Goal: Task Accomplishment & Management: Manage account settings

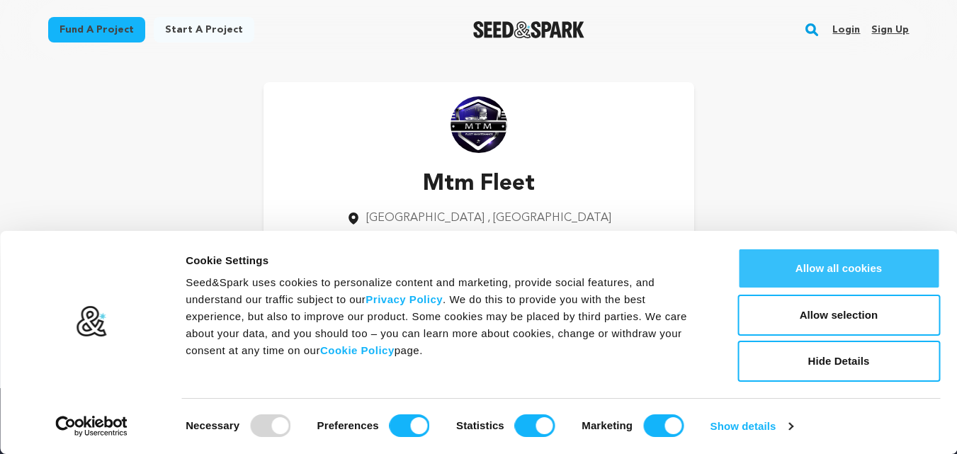
click at [848, 270] on button "Allow all cookies" at bounding box center [838, 268] width 203 height 41
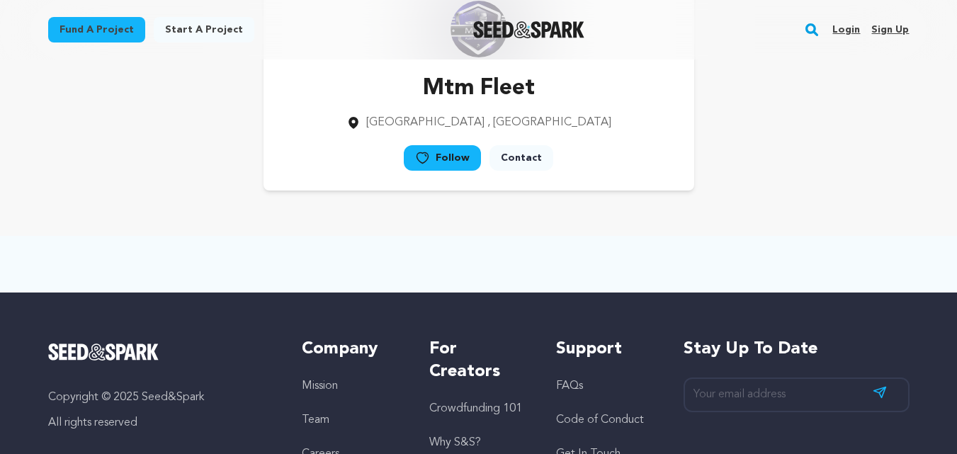
scroll to position [71, 0]
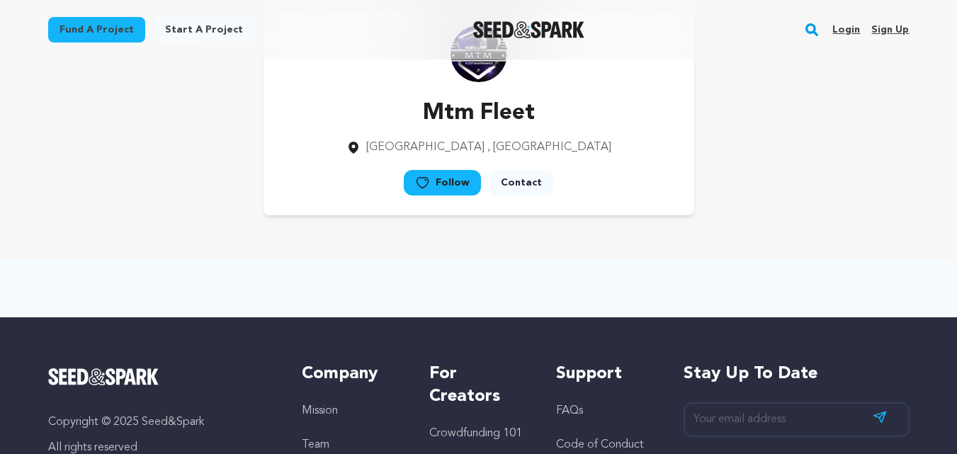
click at [523, 188] on link "Contact" at bounding box center [521, 182] width 64 height 25
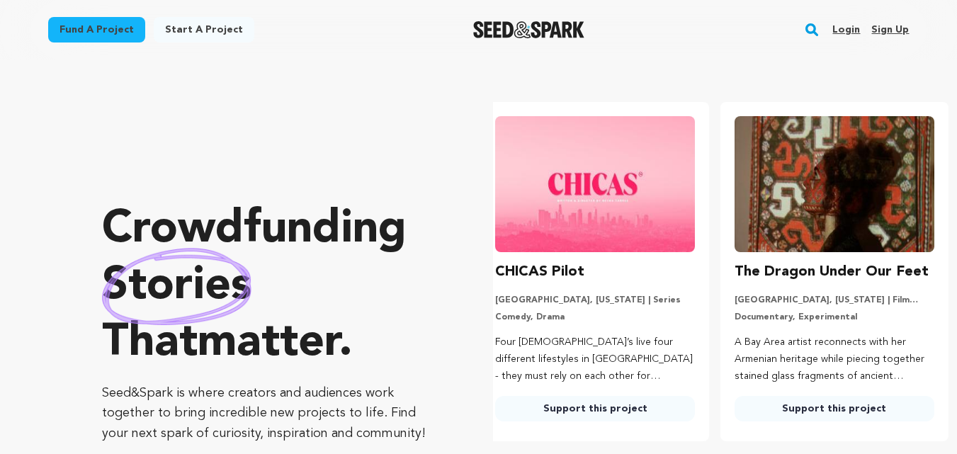
scroll to position [0, 251]
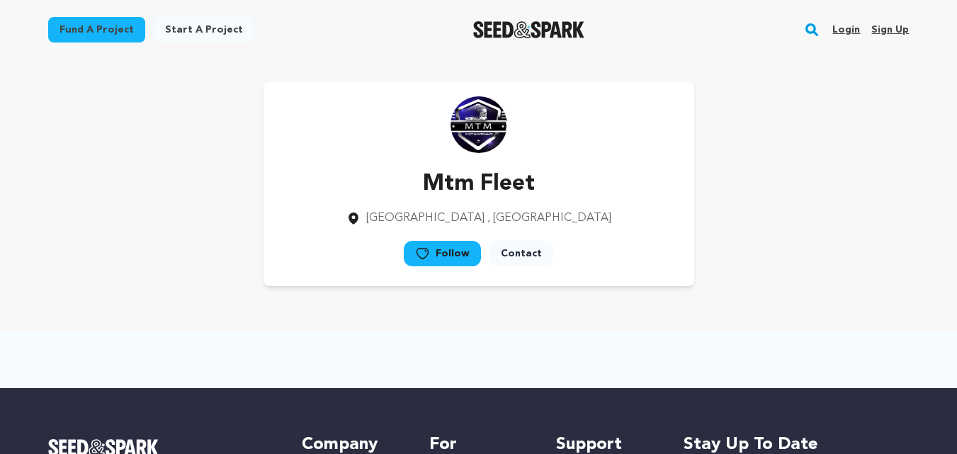
click at [430, 258] on icon at bounding box center [422, 253] width 15 height 14
click at [204, 29] on link "Start a project" at bounding box center [204, 29] width 101 height 25
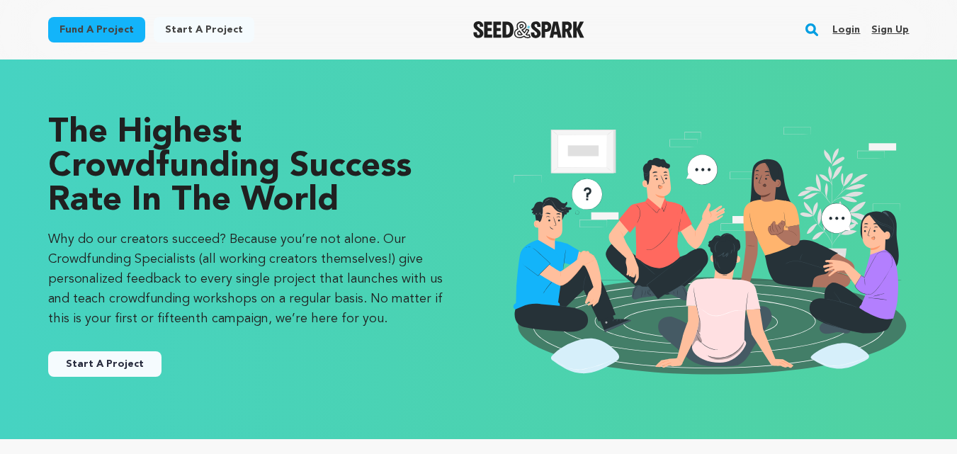
click at [81, 18] on link "Fund a project" at bounding box center [96, 29] width 97 height 25
click at [895, 31] on link "Sign up" at bounding box center [890, 29] width 38 height 23
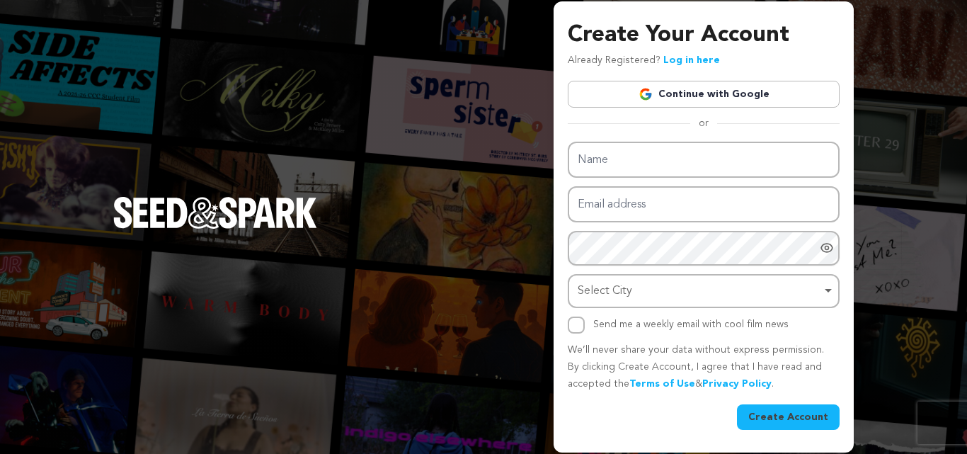
click at [642, 103] on link "Continue with Google" at bounding box center [704, 94] width 272 height 27
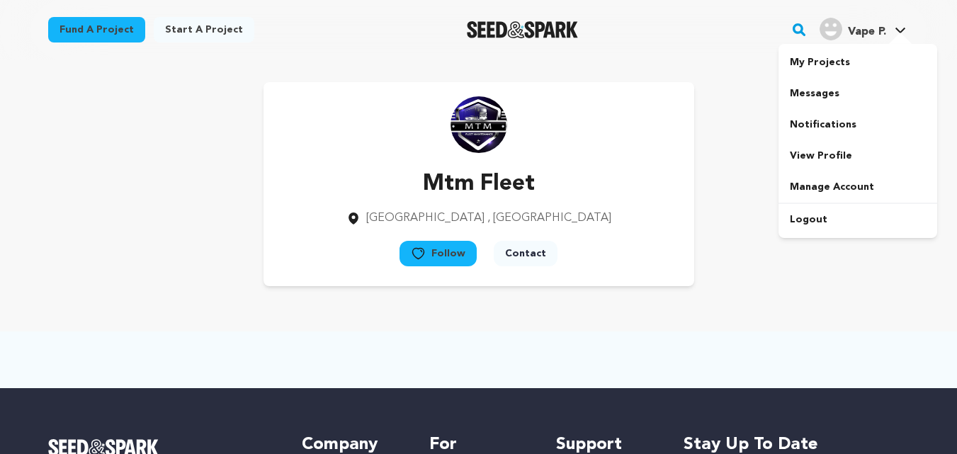
click at [879, 29] on span "Vape P." at bounding box center [867, 31] width 38 height 11
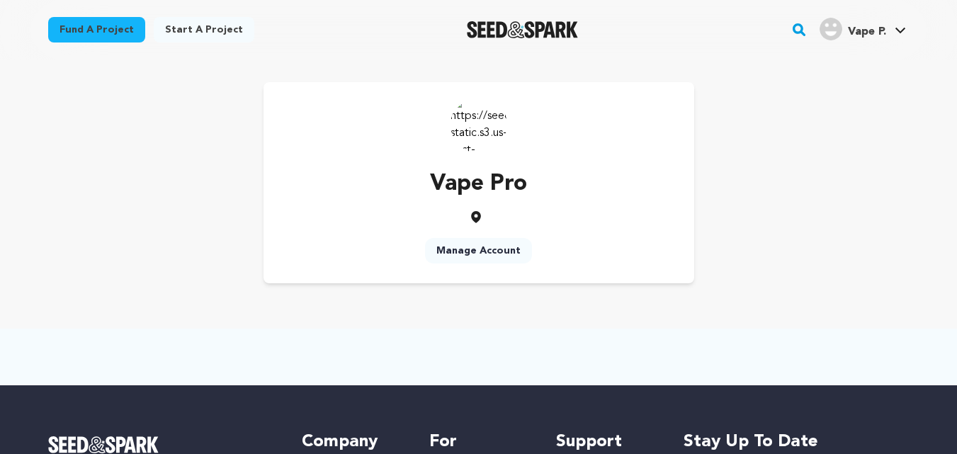
click at [491, 249] on link "Manage Account" at bounding box center [478, 250] width 107 height 25
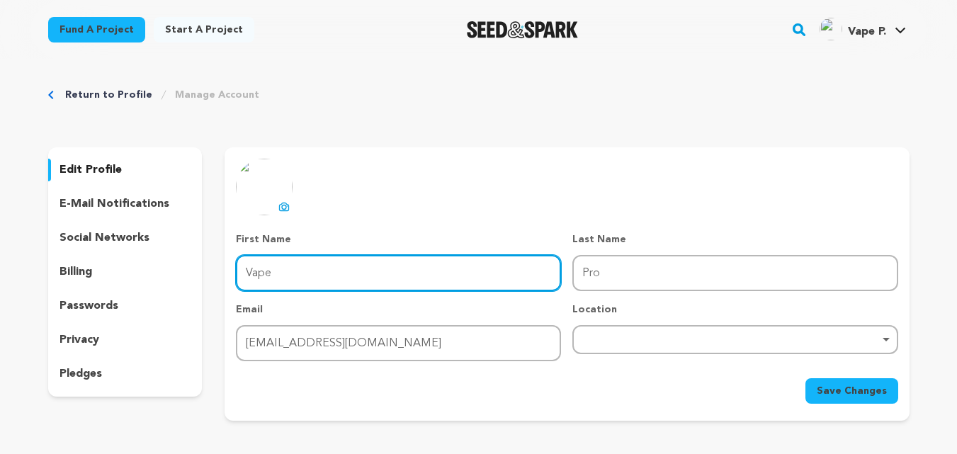
click at [310, 281] on input "Vape" at bounding box center [398, 273] width 325 height 36
click at [671, 331] on div "Remove item" at bounding box center [734, 339] width 325 height 29
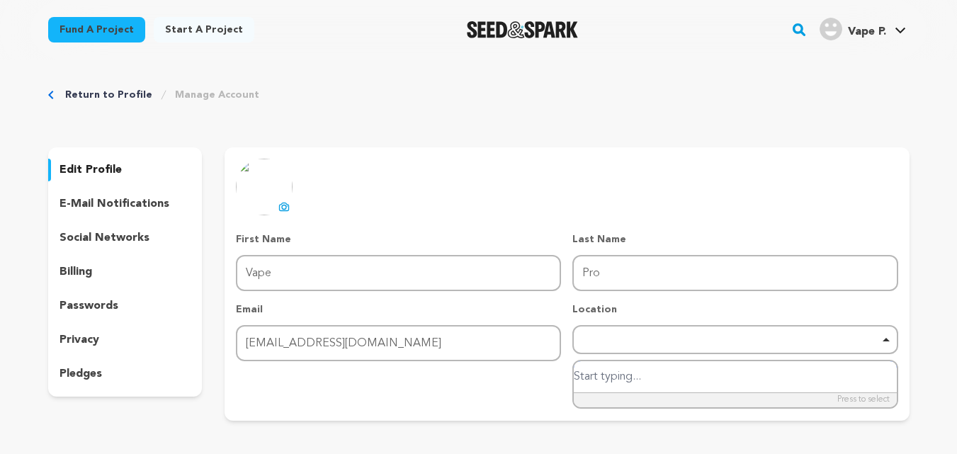
click at [649, 379] on input "search" at bounding box center [735, 377] width 322 height 32
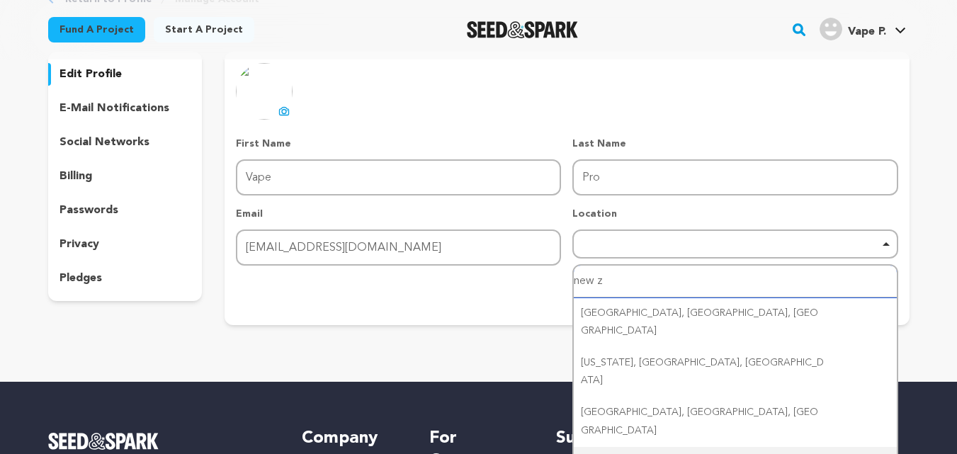
scroll to position [71, 0]
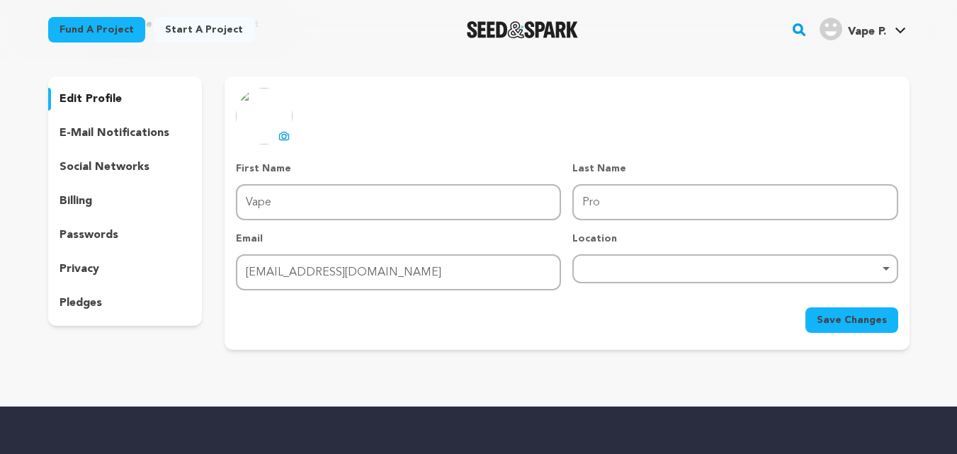
click at [647, 257] on div "Remove item" at bounding box center [734, 268] width 325 height 29
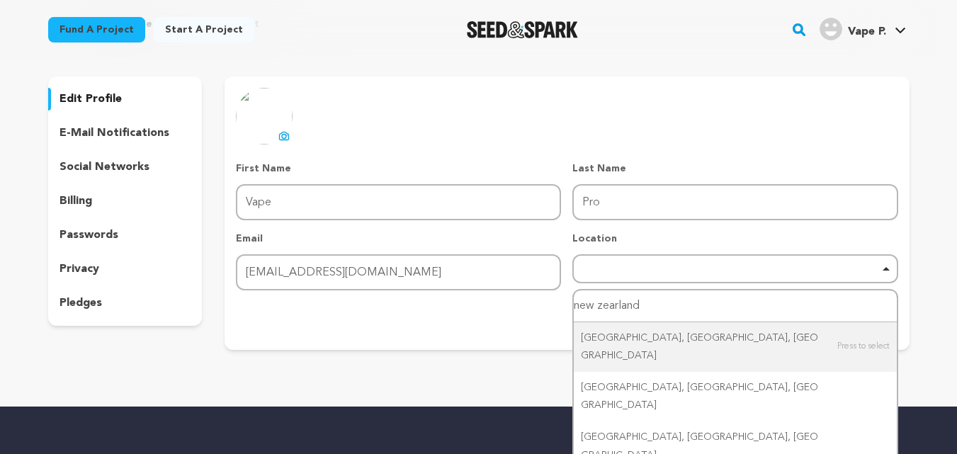
paste input "[GEOGRAPHIC_DATA]"
type input "[GEOGRAPHIC_DATA]"
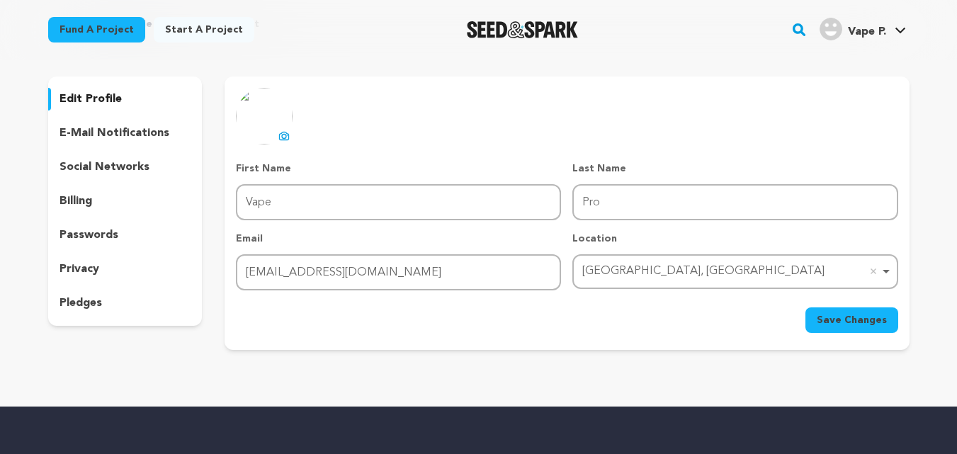
click at [863, 319] on span "Save Changes" at bounding box center [851, 320] width 70 height 14
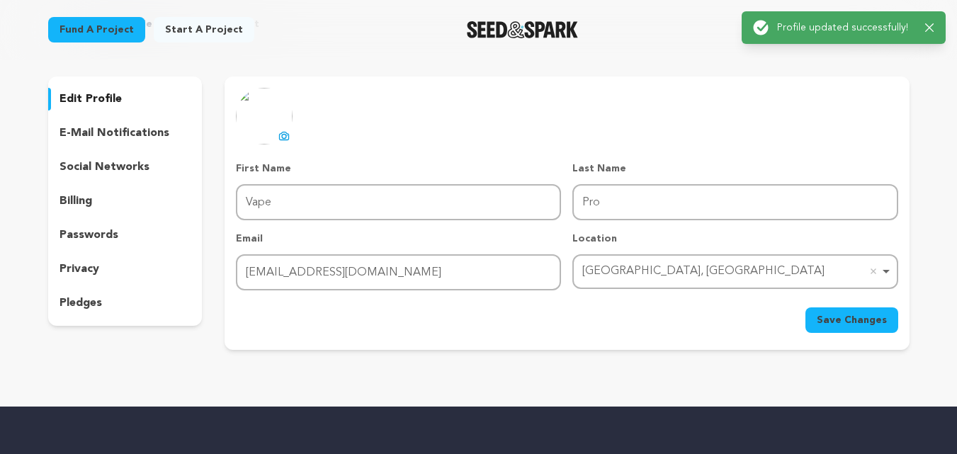
click at [290, 132] on icon at bounding box center [283, 135] width 11 height 11
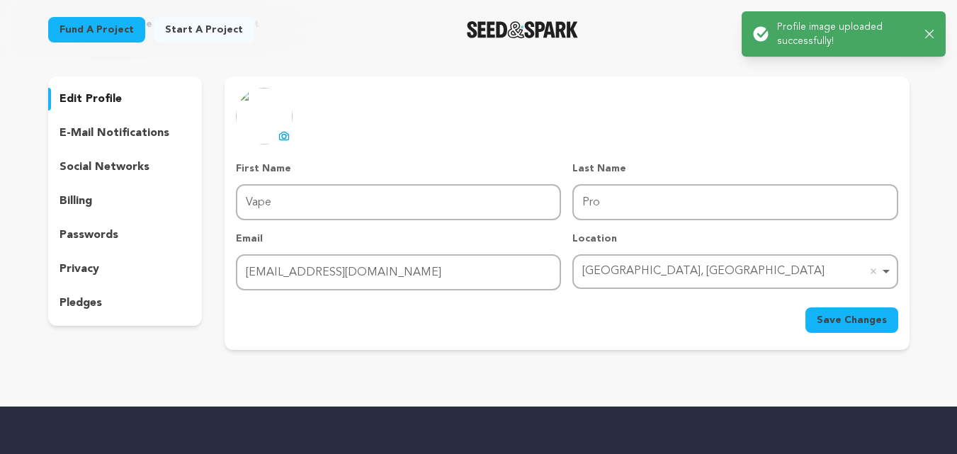
click at [859, 315] on span "Save Changes" at bounding box center [851, 320] width 70 height 14
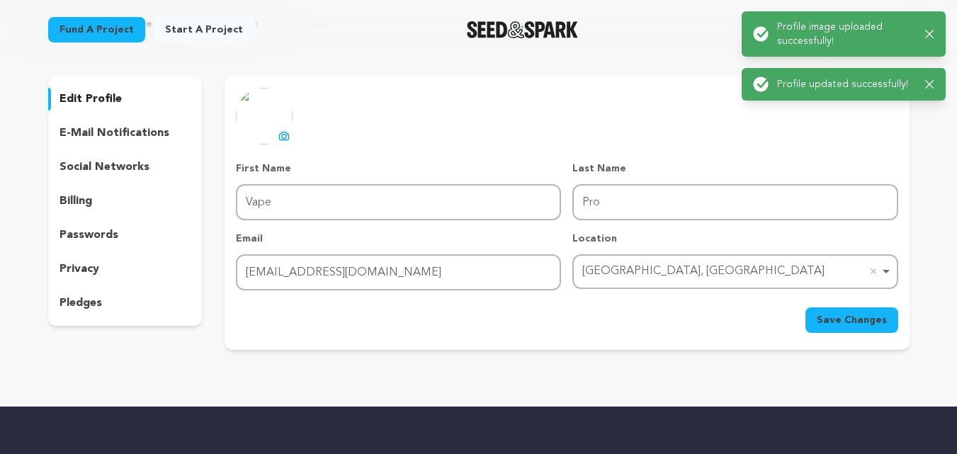
click at [114, 168] on p "social networks" at bounding box center [104, 167] width 90 height 17
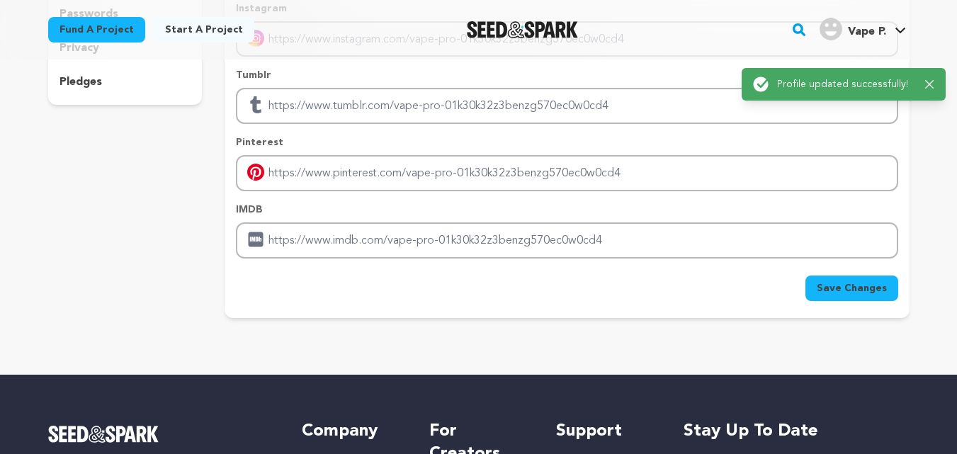
scroll to position [354, 0]
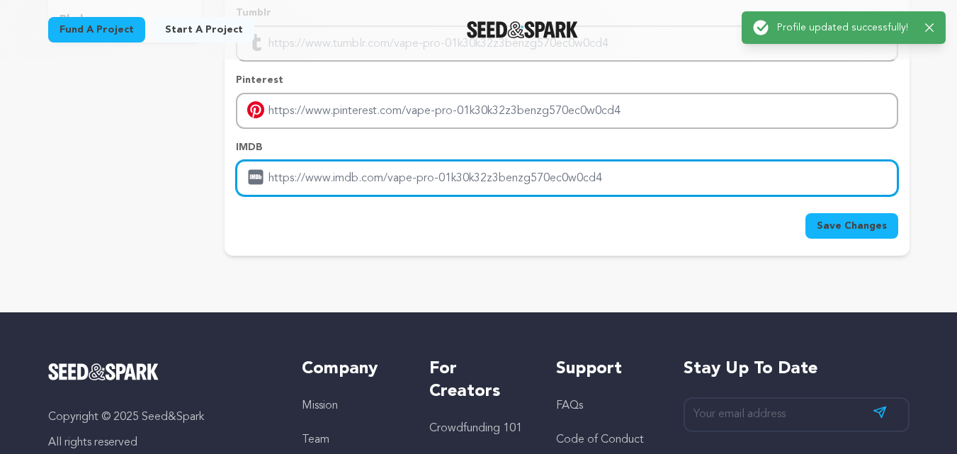
click at [324, 185] on input "Enter IMDB profile link" at bounding box center [566, 178] width 661 height 36
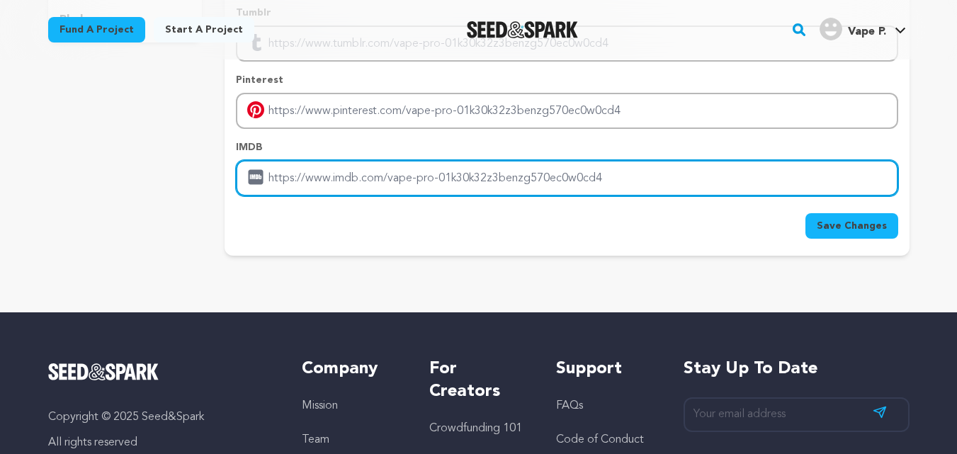
paste input "https://provape.co.nz/"
type input "https://provape.co.nz/"
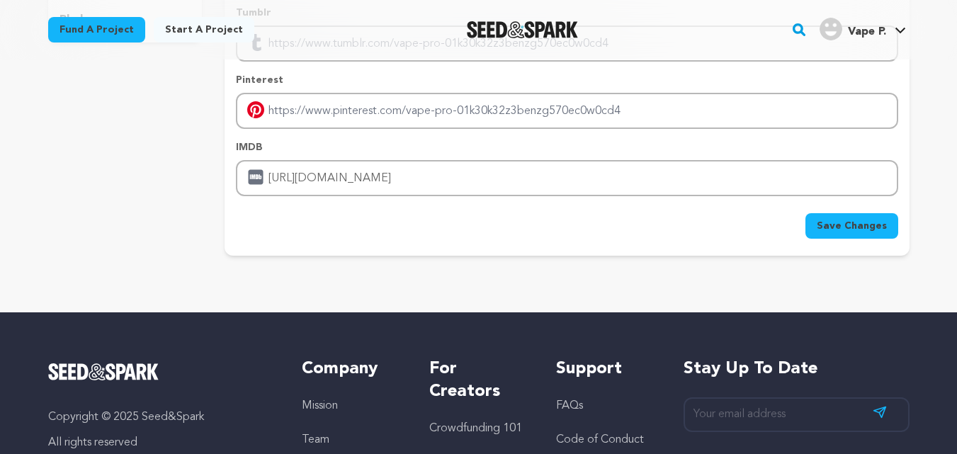
click at [837, 220] on span "Save Changes" at bounding box center [851, 226] width 70 height 14
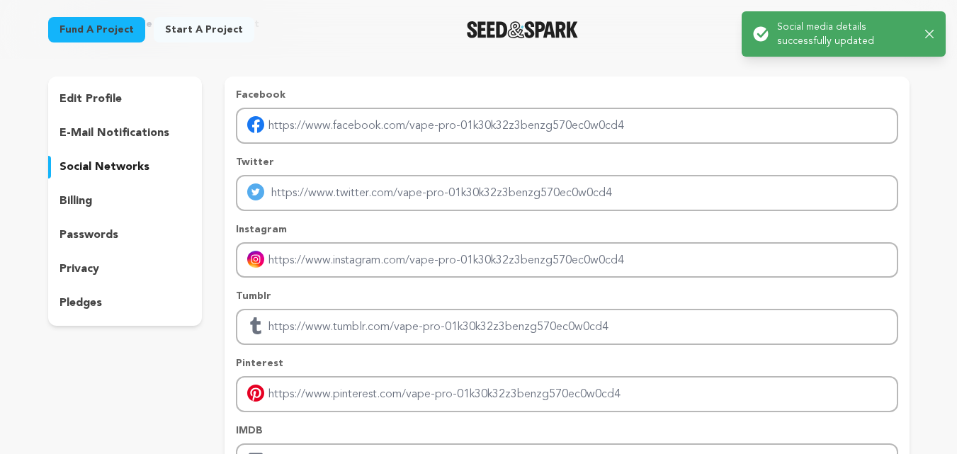
scroll to position [0, 0]
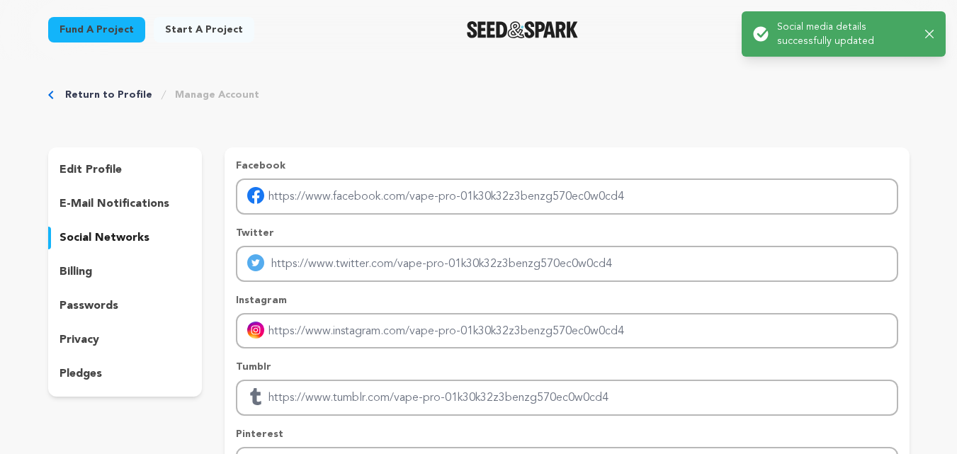
click at [933, 34] on icon "button" at bounding box center [929, 34] width 9 height 9
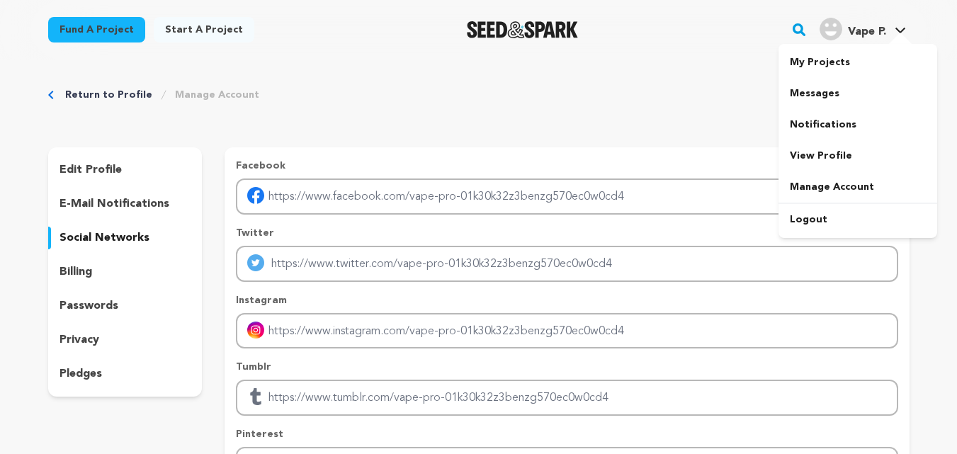
click at [878, 35] on span "Vape P." at bounding box center [867, 31] width 38 height 11
click at [881, 29] on span "Vape P." at bounding box center [867, 31] width 38 height 11
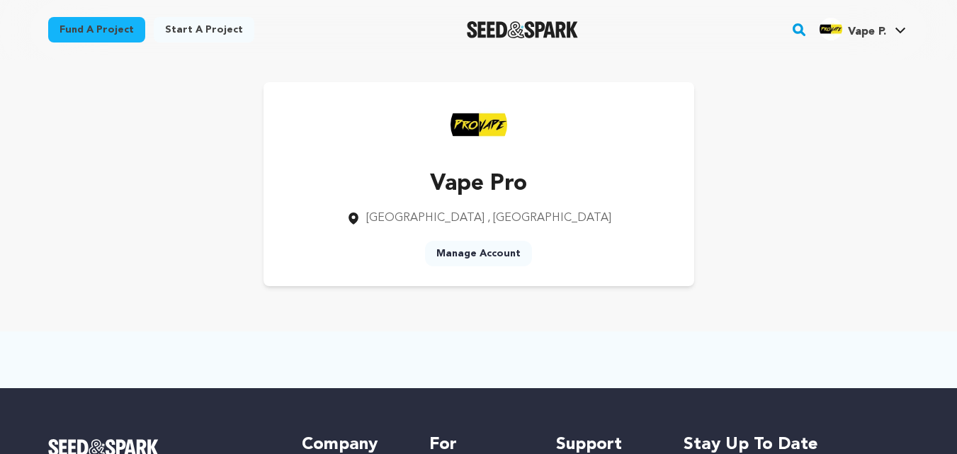
click at [481, 125] on img at bounding box center [478, 124] width 57 height 57
click at [460, 192] on p "Vape Pro" at bounding box center [478, 184] width 265 height 34
click at [414, 229] on div "Vape Pro [GEOGRAPHIC_DATA] , [GEOGRAPHIC_DATA] Region Manage Account" at bounding box center [478, 184] width 431 height 204
click at [412, 249] on div "Vape Pro [GEOGRAPHIC_DATA] , [GEOGRAPHIC_DATA] Region Manage Account" at bounding box center [478, 184] width 431 height 204
click at [461, 249] on link "Manage Account" at bounding box center [478, 253] width 107 height 25
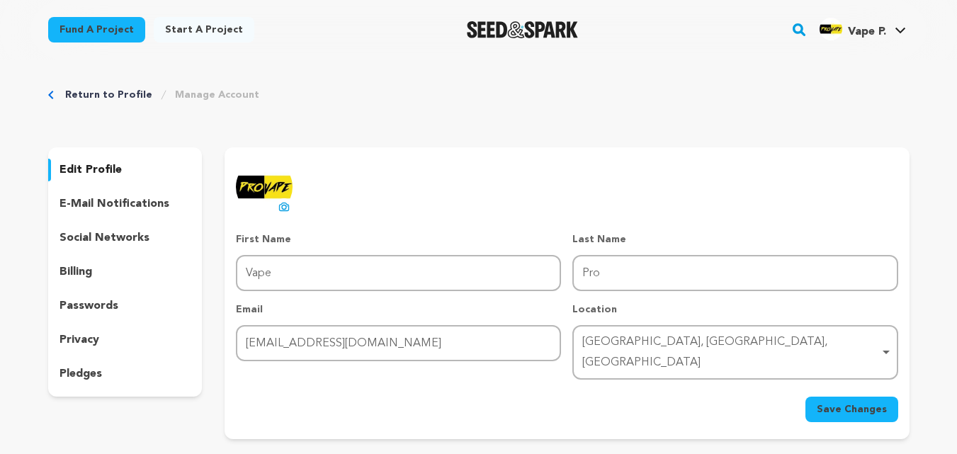
click at [106, 235] on p "social networks" at bounding box center [104, 237] width 90 height 17
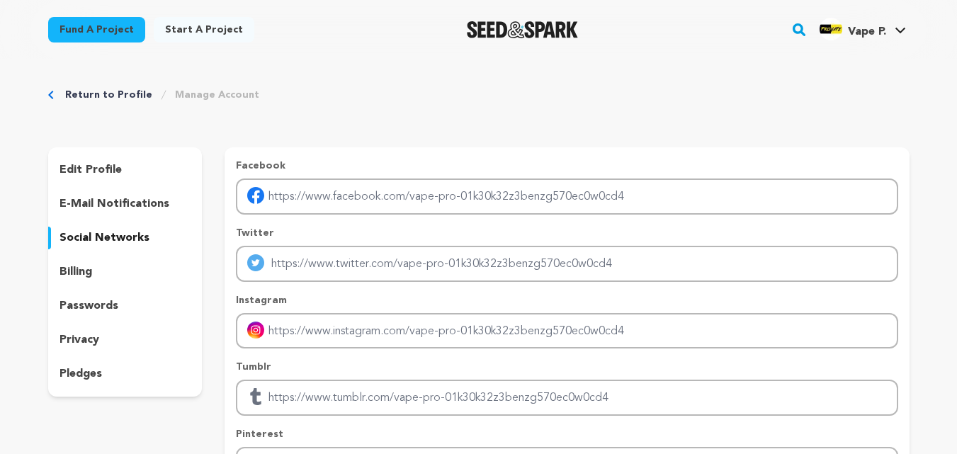
click at [89, 372] on p "pledges" at bounding box center [80, 373] width 42 height 17
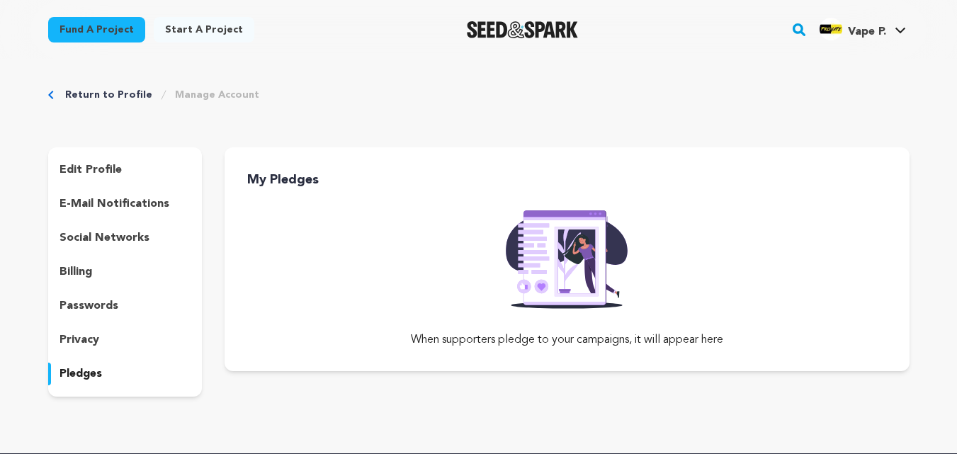
click at [77, 340] on p "privacy" at bounding box center [79, 339] width 40 height 17
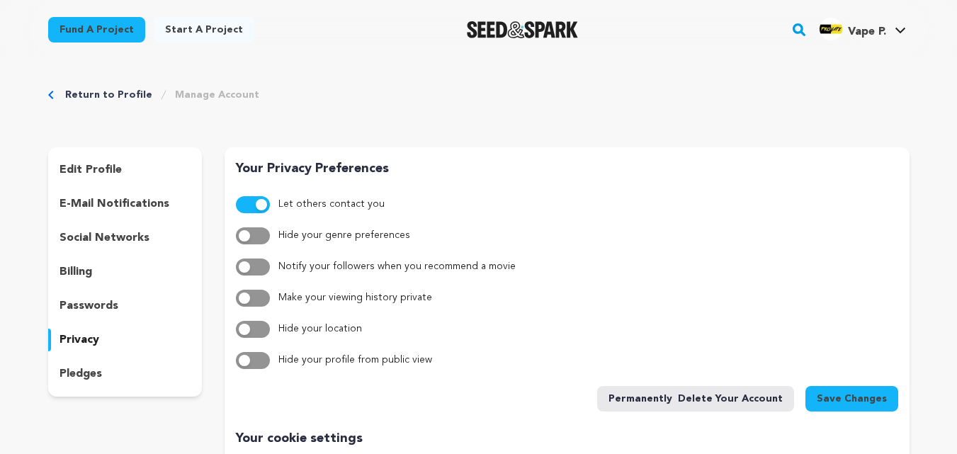
click at [249, 194] on div "Your Privacy Preferences Let others contact you Hide your genre preferences Not…" at bounding box center [566, 288] width 661 height 258
click at [246, 207] on button "button" at bounding box center [253, 204] width 34 height 17
click at [255, 202] on button "button" at bounding box center [253, 204] width 34 height 17
click at [258, 206] on span "button" at bounding box center [261, 204] width 11 height 11
click at [126, 200] on p "e-mail notifications" at bounding box center [114, 203] width 110 height 17
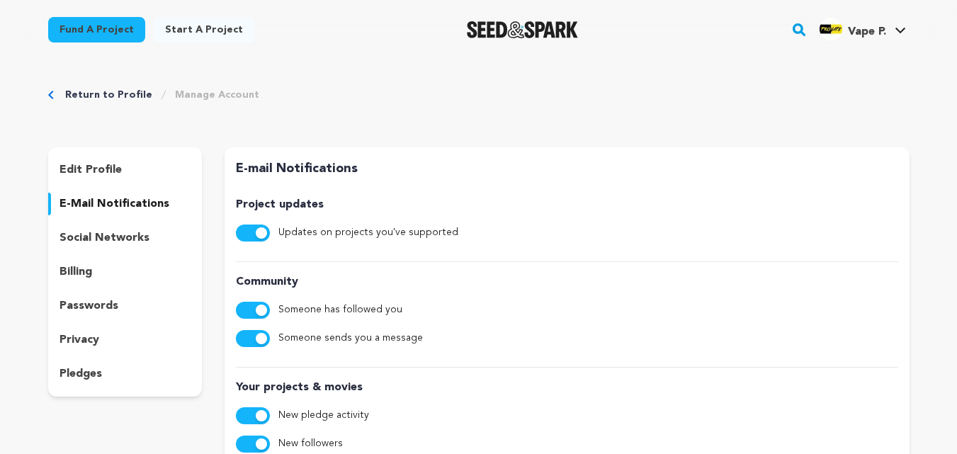
click at [128, 200] on p "e-mail notifications" at bounding box center [114, 203] width 110 height 17
click at [109, 236] on p "social networks" at bounding box center [104, 237] width 90 height 17
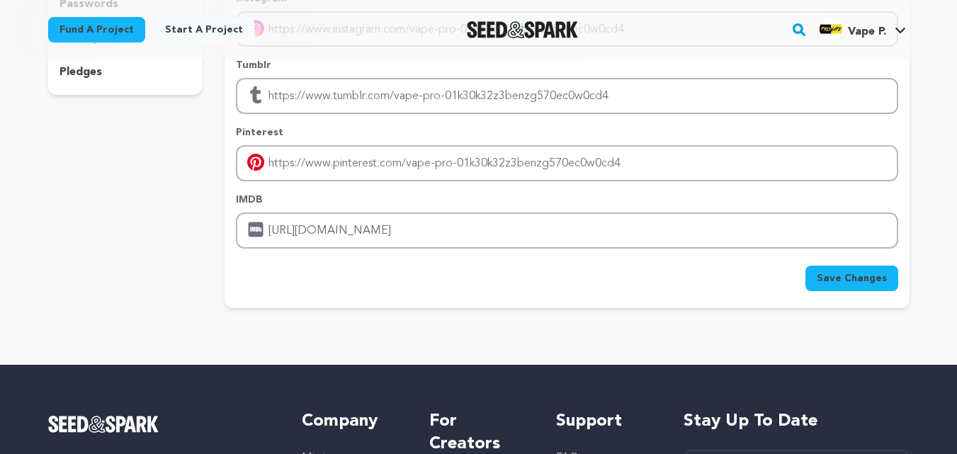
scroll to position [425, 0]
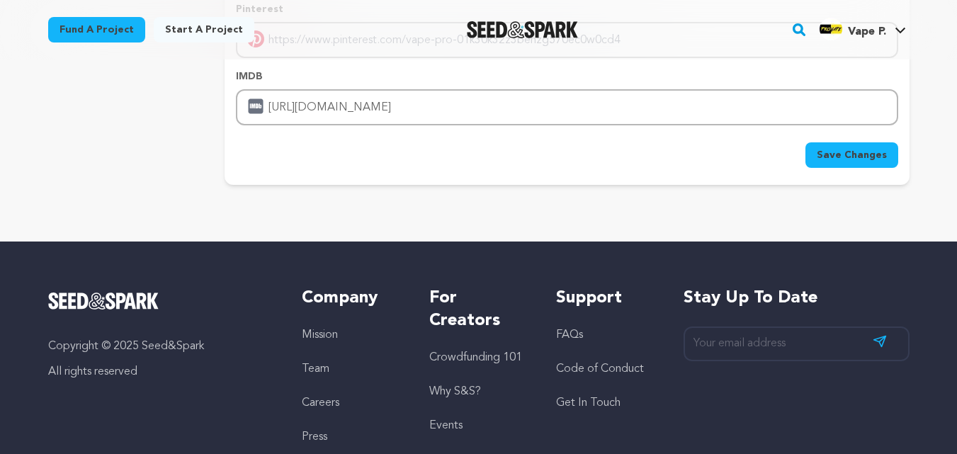
click at [833, 161] on span "Save Changes" at bounding box center [851, 155] width 70 height 14
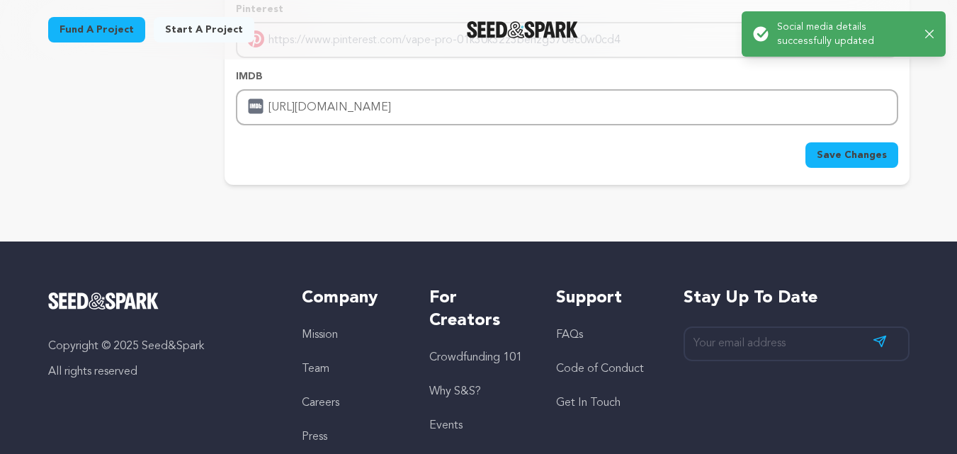
click at [928, 35] on icon "button" at bounding box center [929, 34] width 9 height 9
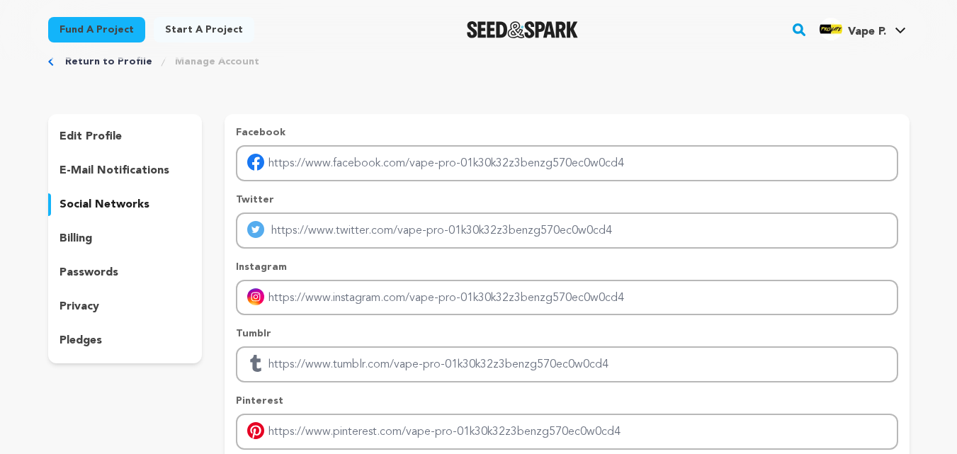
scroll to position [0, 0]
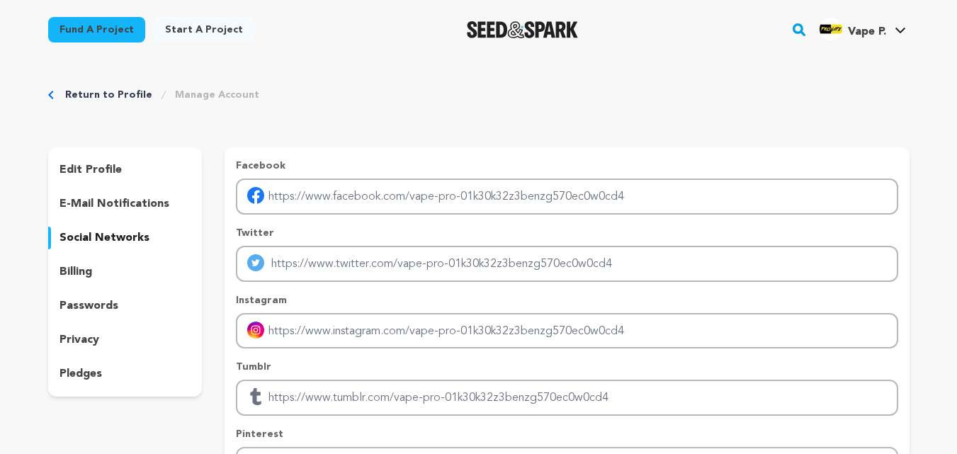
click at [862, 46] on div "Vape P. Vape P." at bounding box center [862, 29] width 92 height 37
click at [862, 33] on span "Vape P." at bounding box center [867, 31] width 38 height 11
